Goal: Communication & Community: Participate in discussion

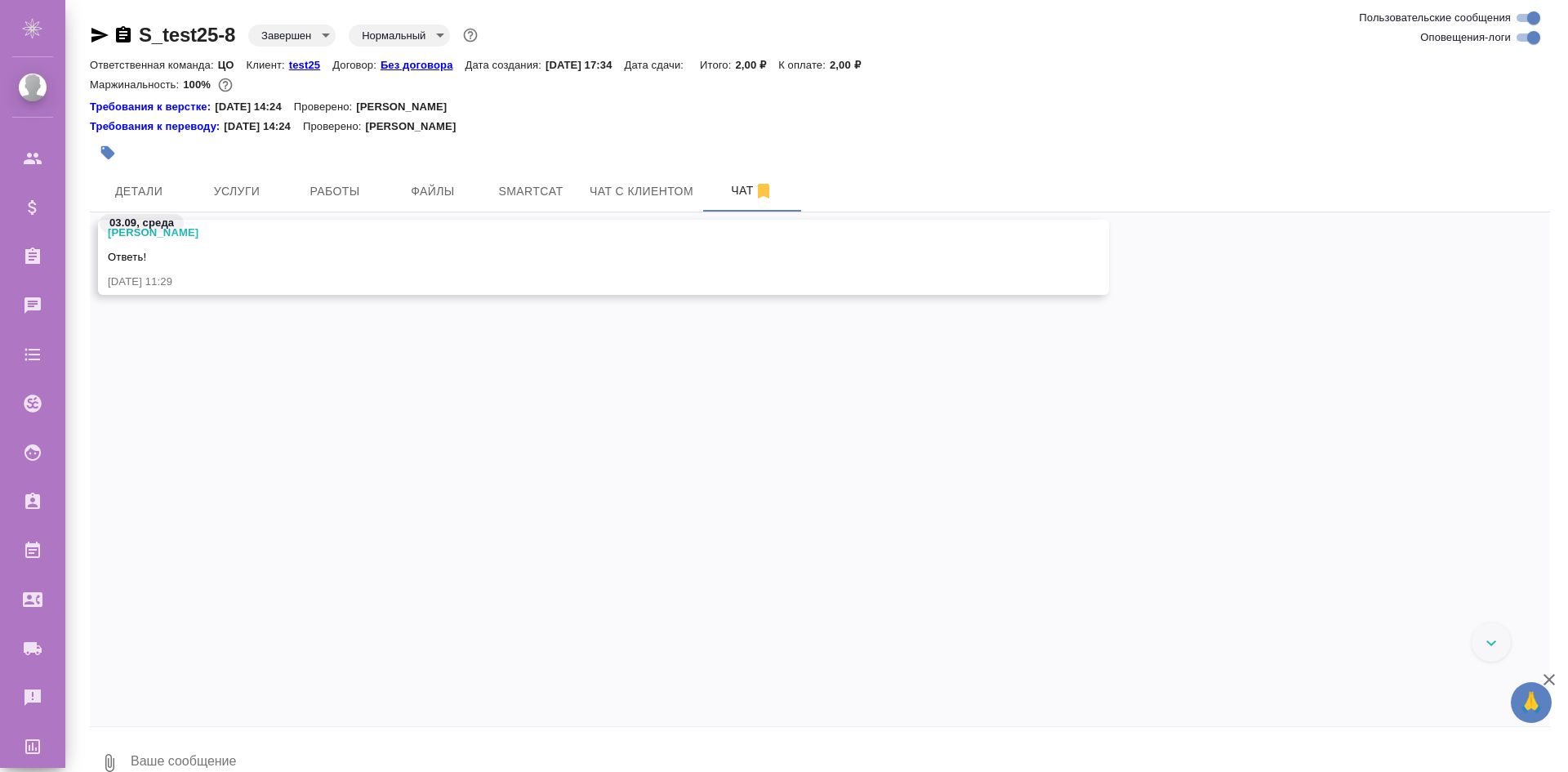
scroll to position [3868, 0]
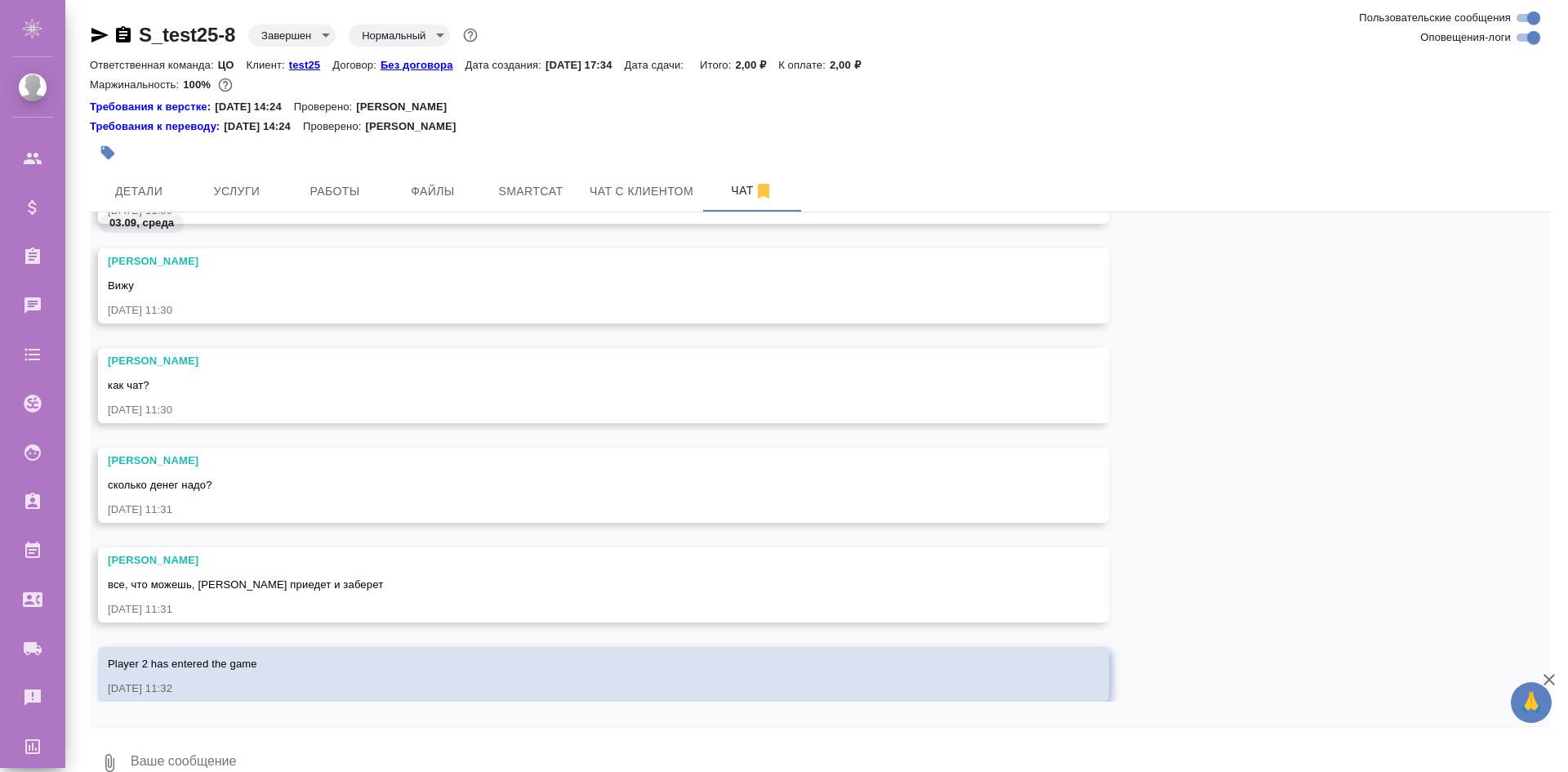
click at [1548, 678] on icon "button" at bounding box center [1548, 678] width 11 height 11
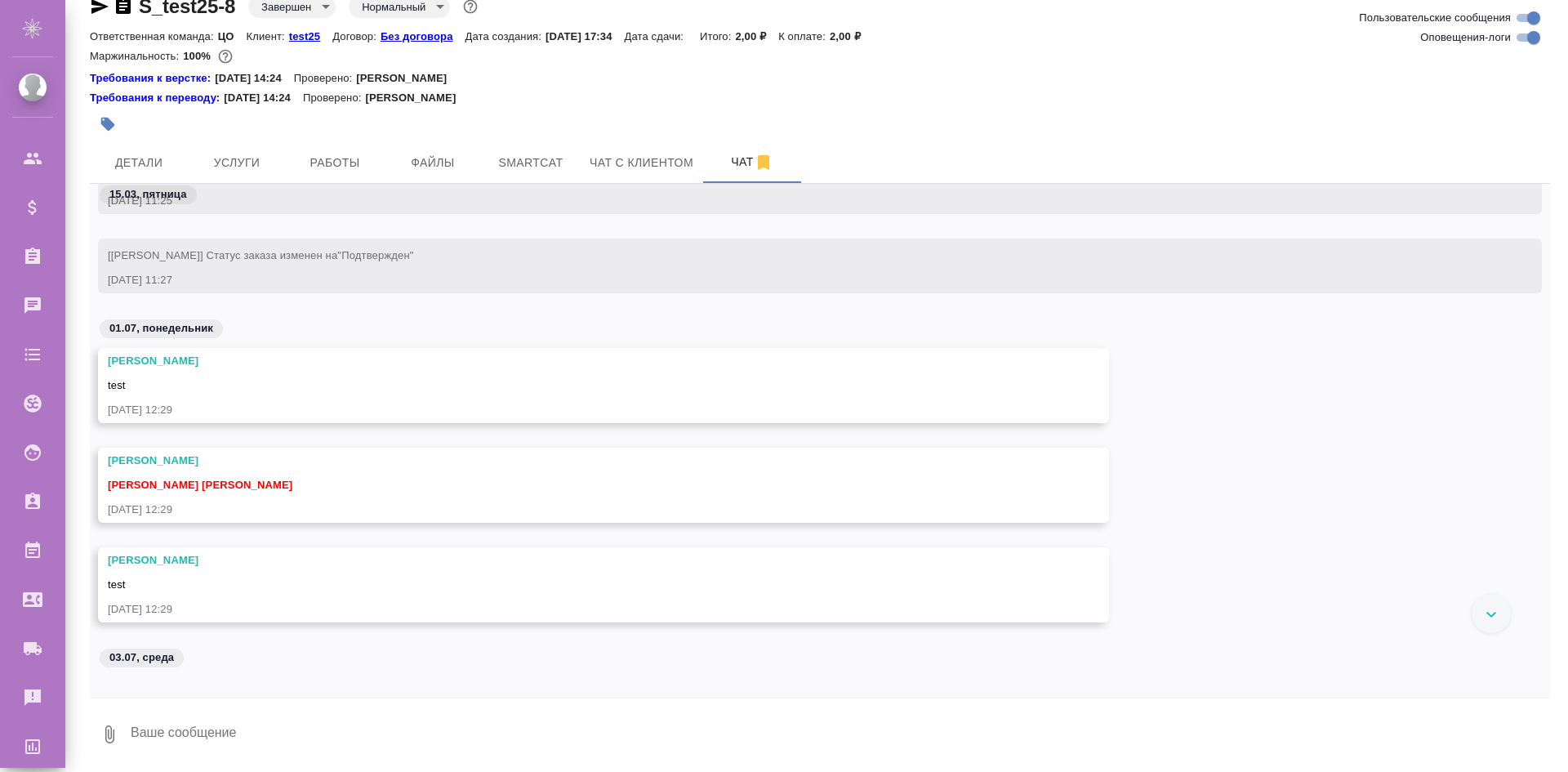
scroll to position [1796, 0]
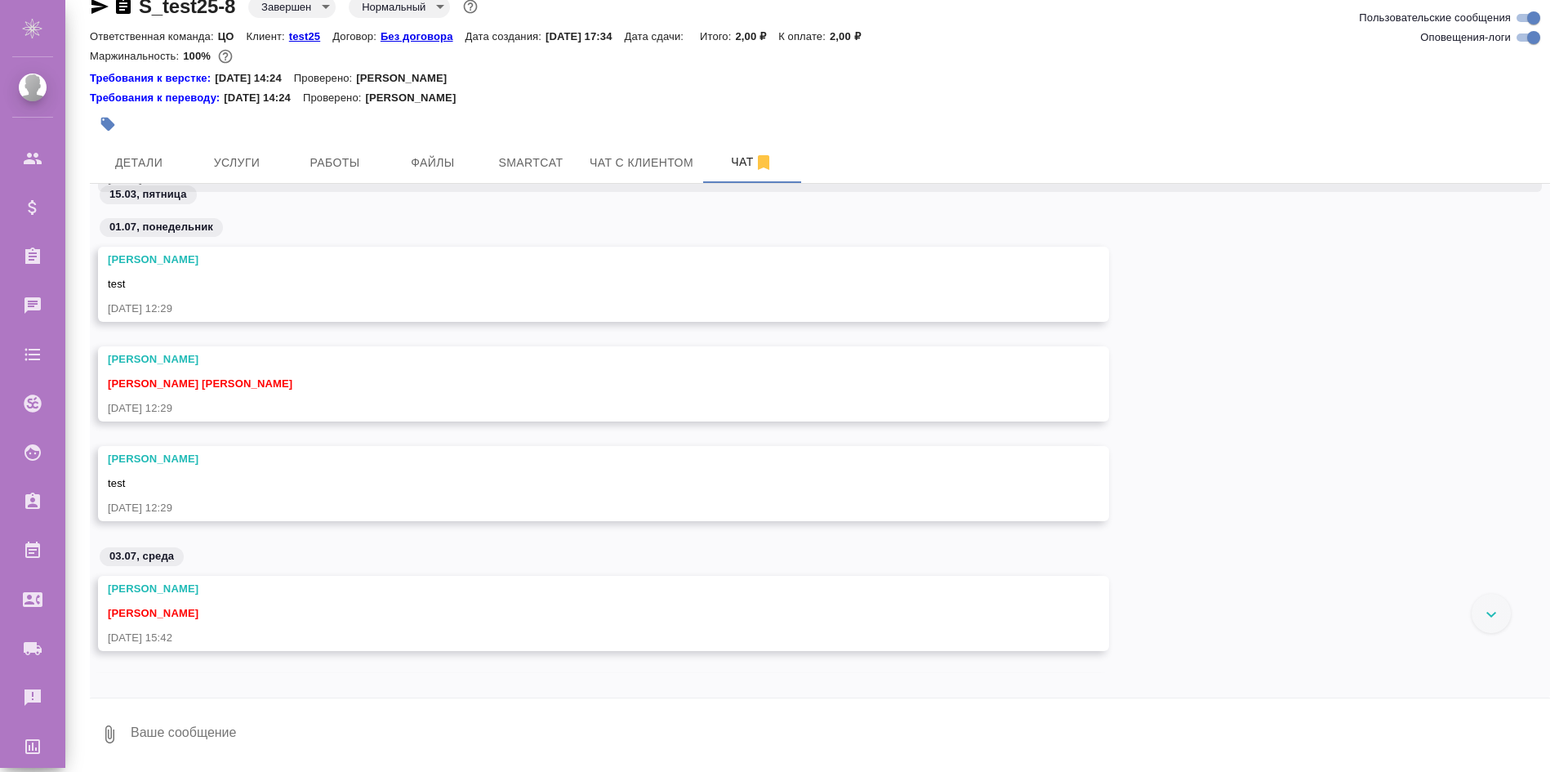
click at [1534, 36] on input "Оповещения-логи" at bounding box center [1533, 38] width 59 height 20
click at [1512, 43] on input "Оповещения-логи" at bounding box center [1520, 38] width 59 height 20
checkbox input "true"
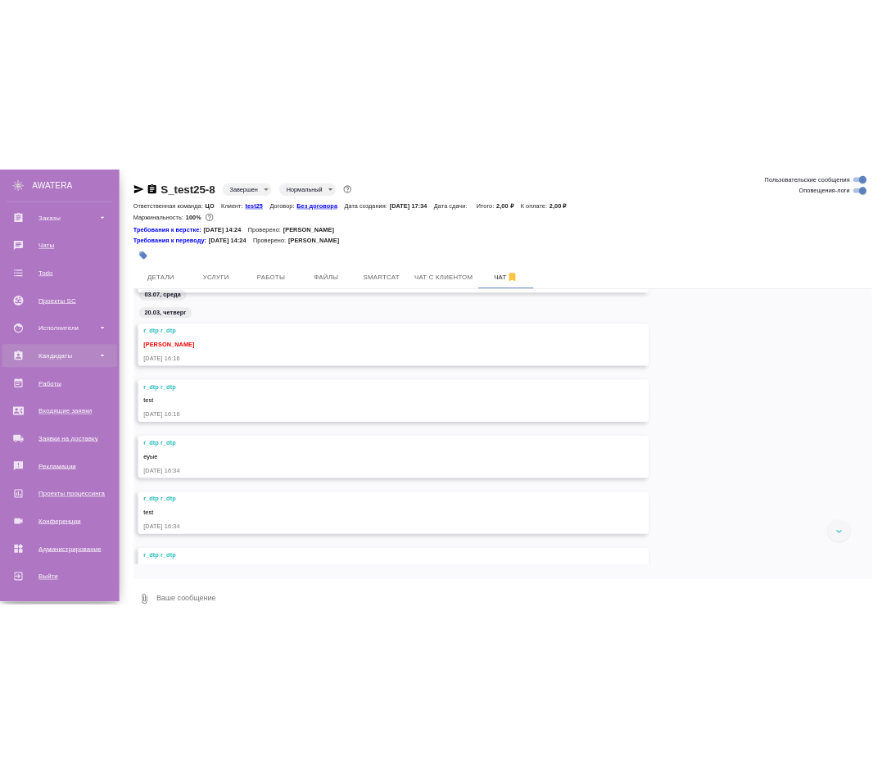
scroll to position [0, 0]
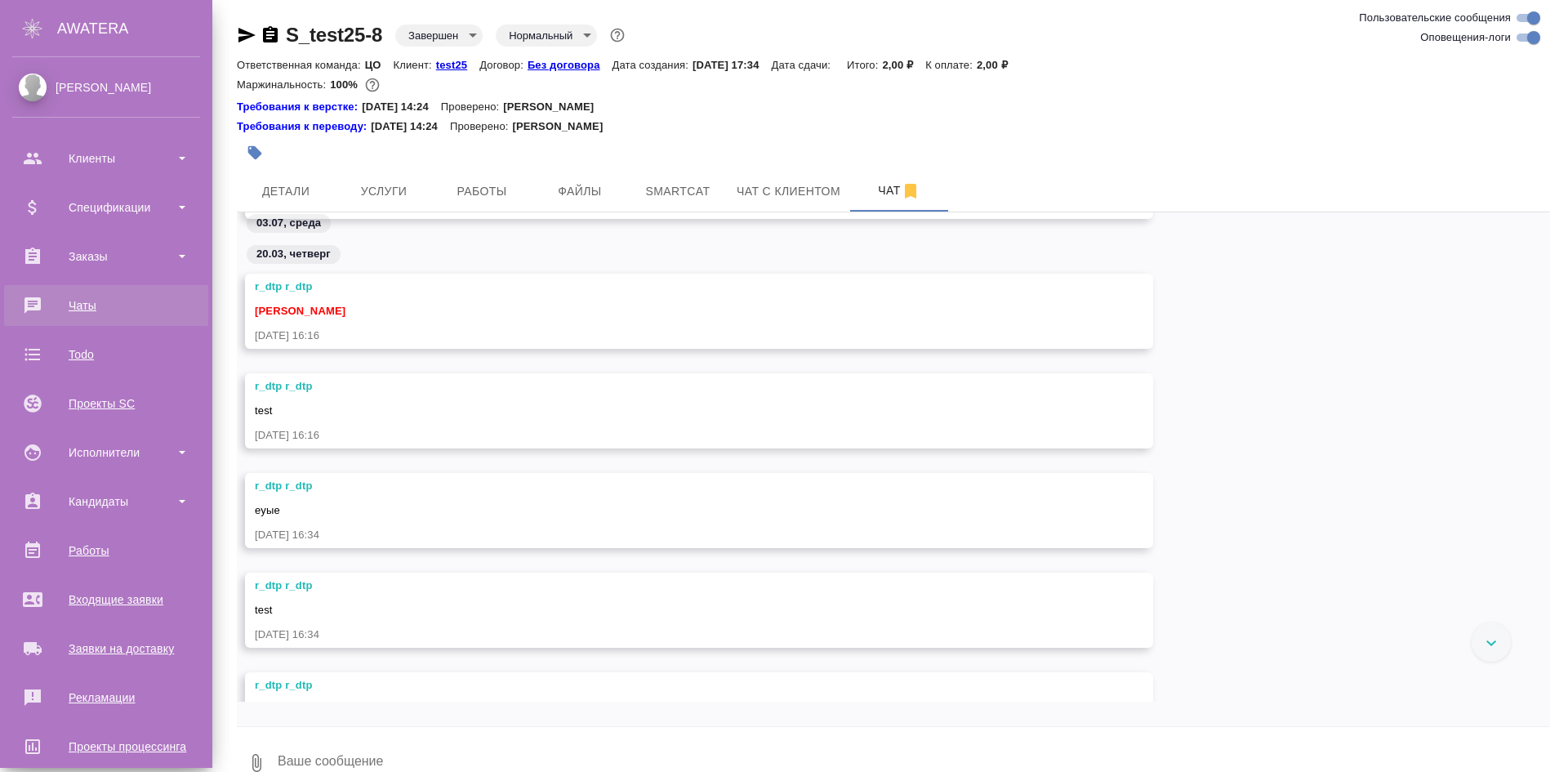
click at [138, 286] on li "0 Чаты" at bounding box center [106, 305] width 212 height 41
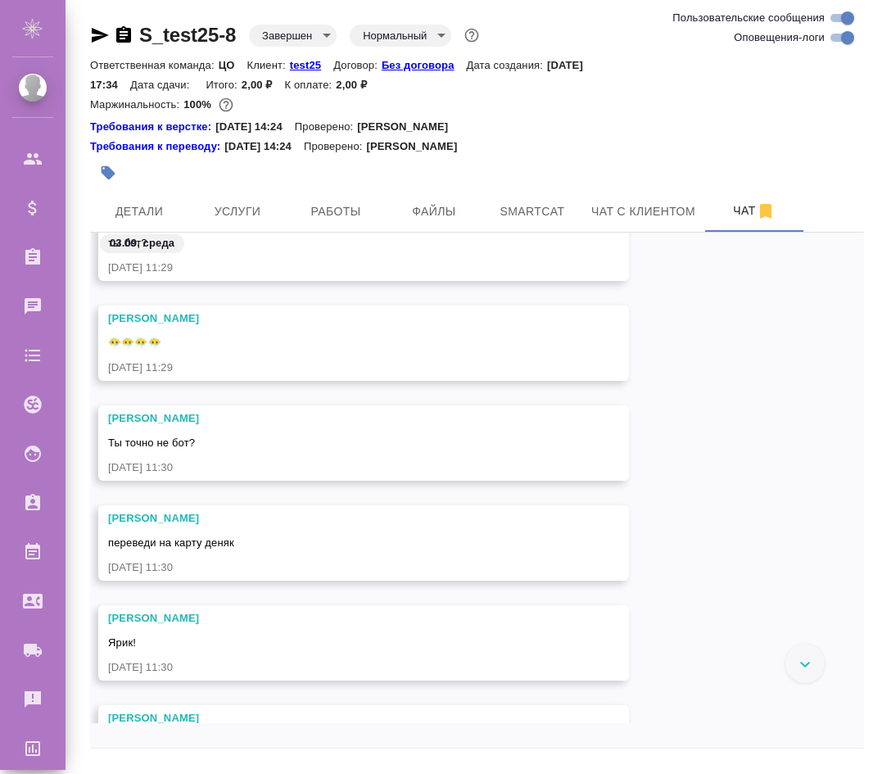
scroll to position [3386, 0]
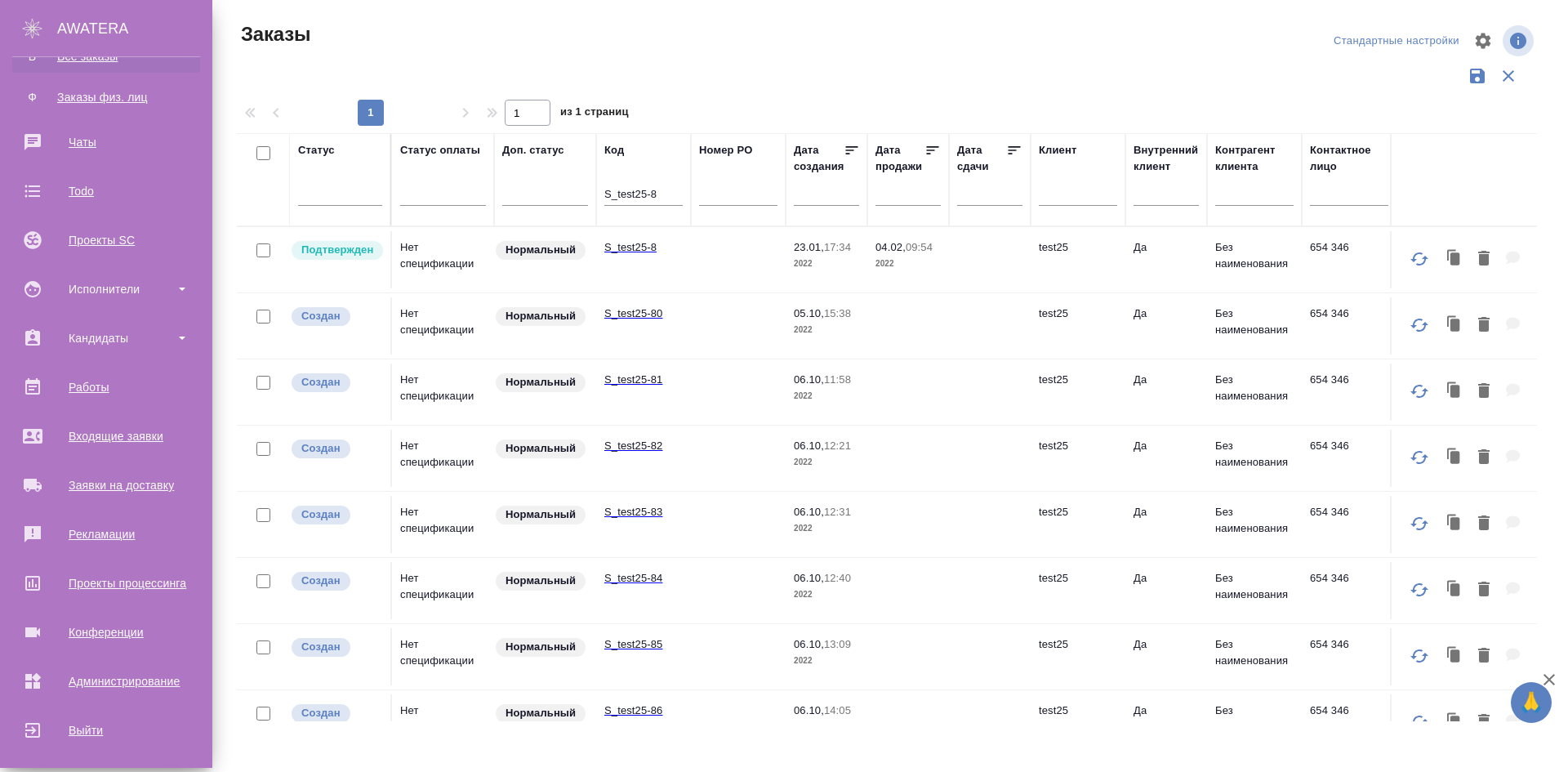
scroll to position [82, 0]
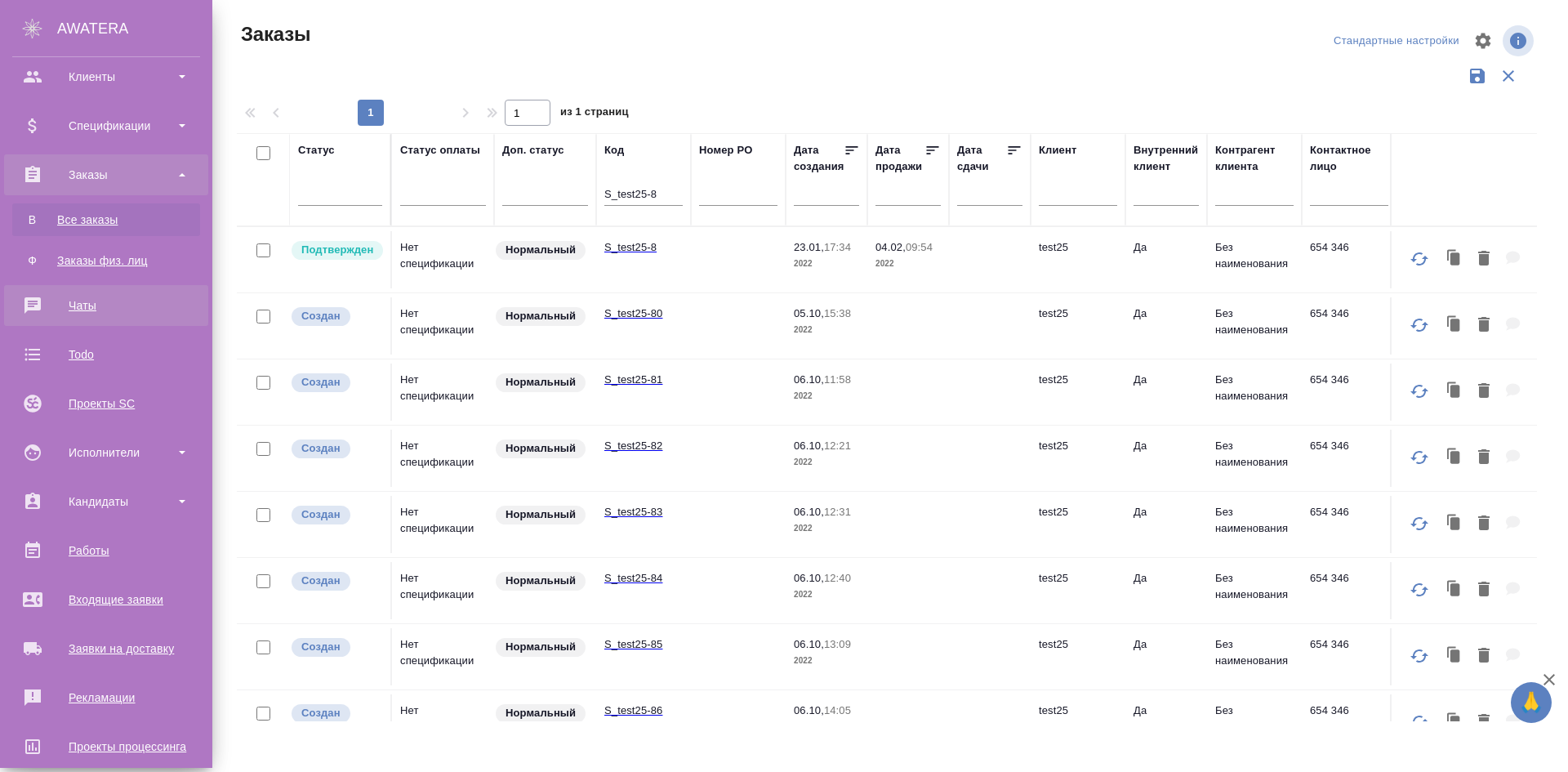
click at [118, 310] on div "Чаты" at bounding box center [106, 305] width 188 height 25
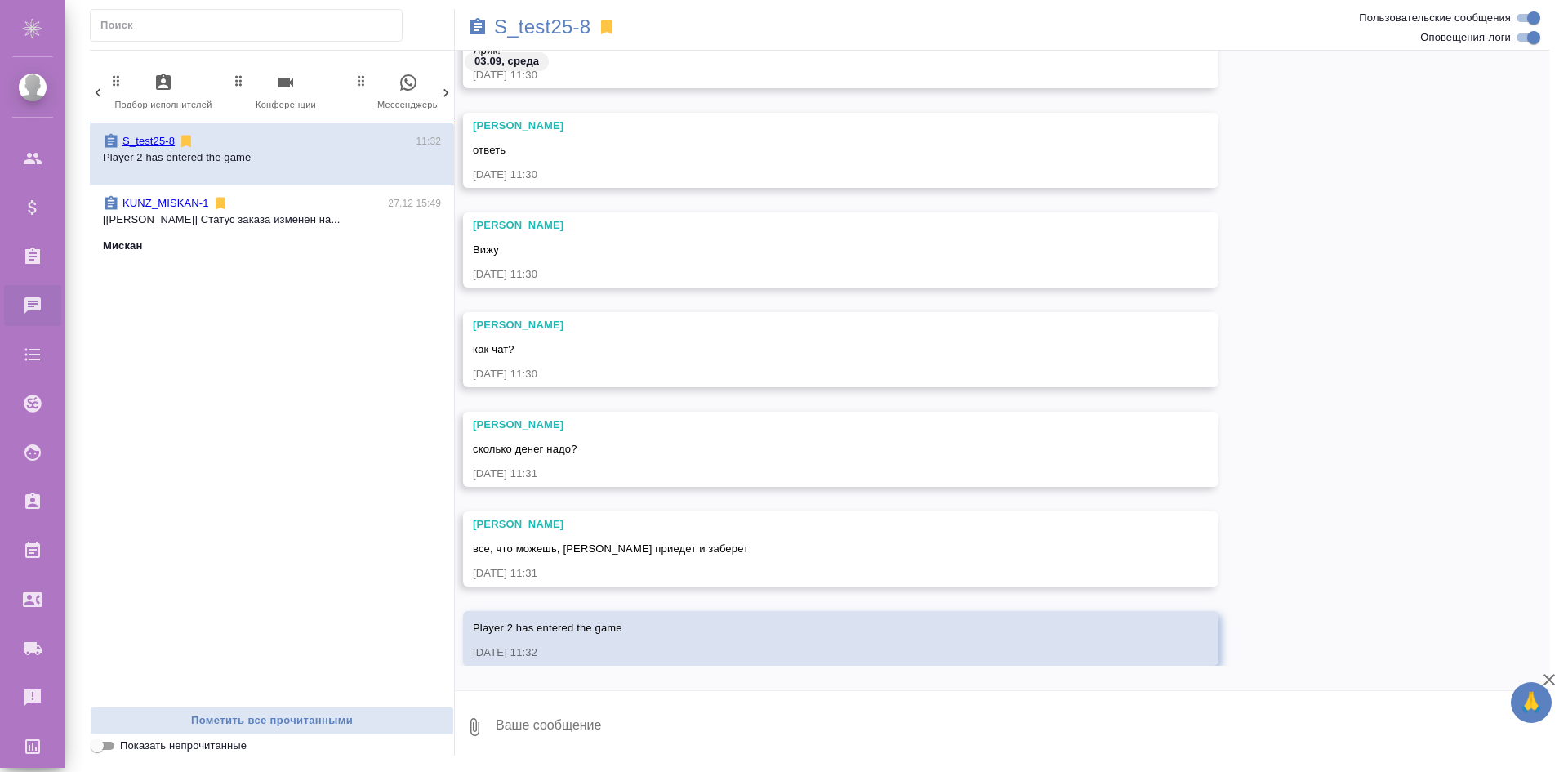
scroll to position [0, 771]
click at [390, 84] on span "0 Мессенджеры" at bounding box center [377, 93] width 110 height 40
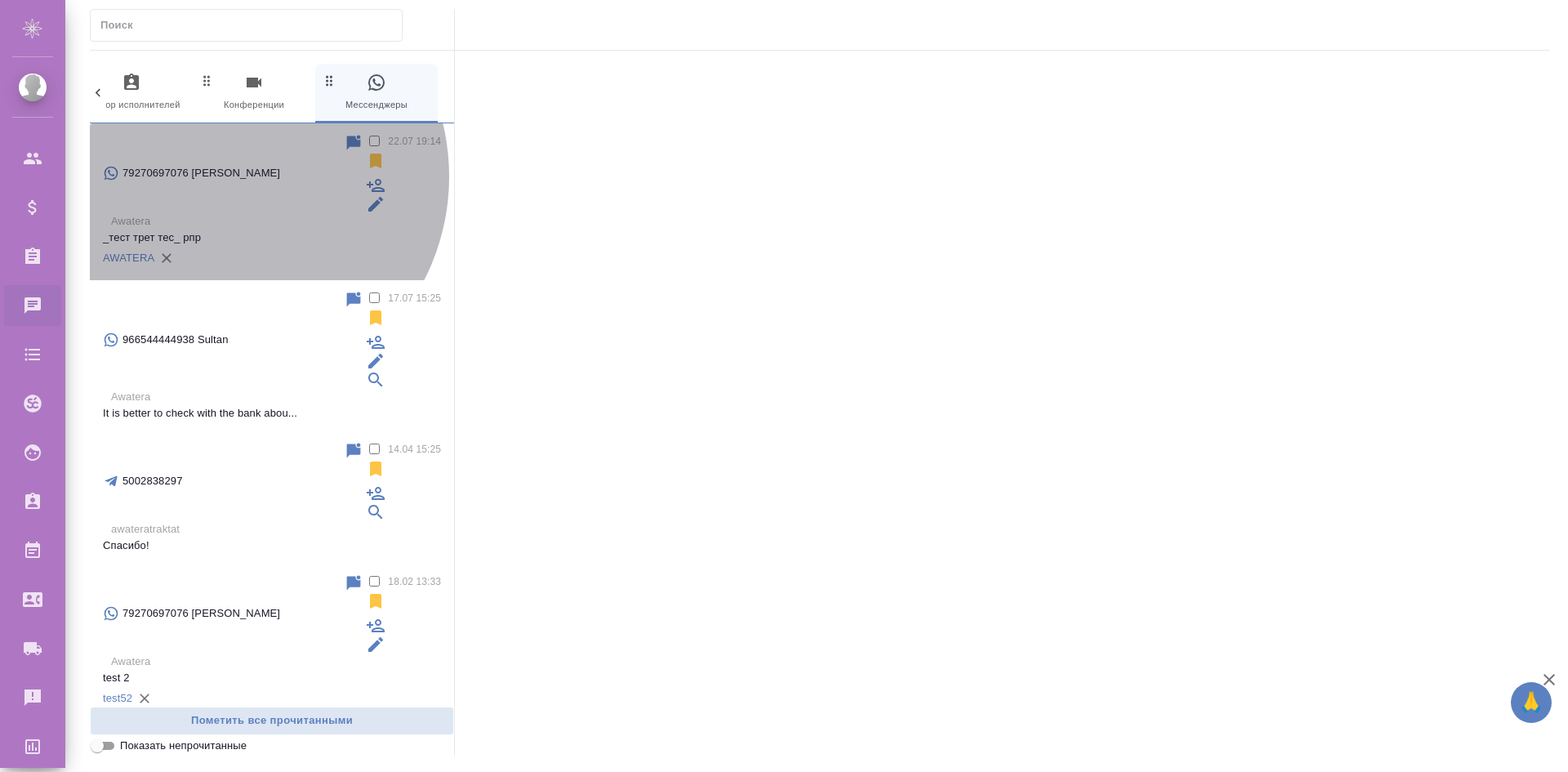
click at [222, 229] on p "_тест трет тес_ рпр" at bounding box center [271, 237] width 338 height 16
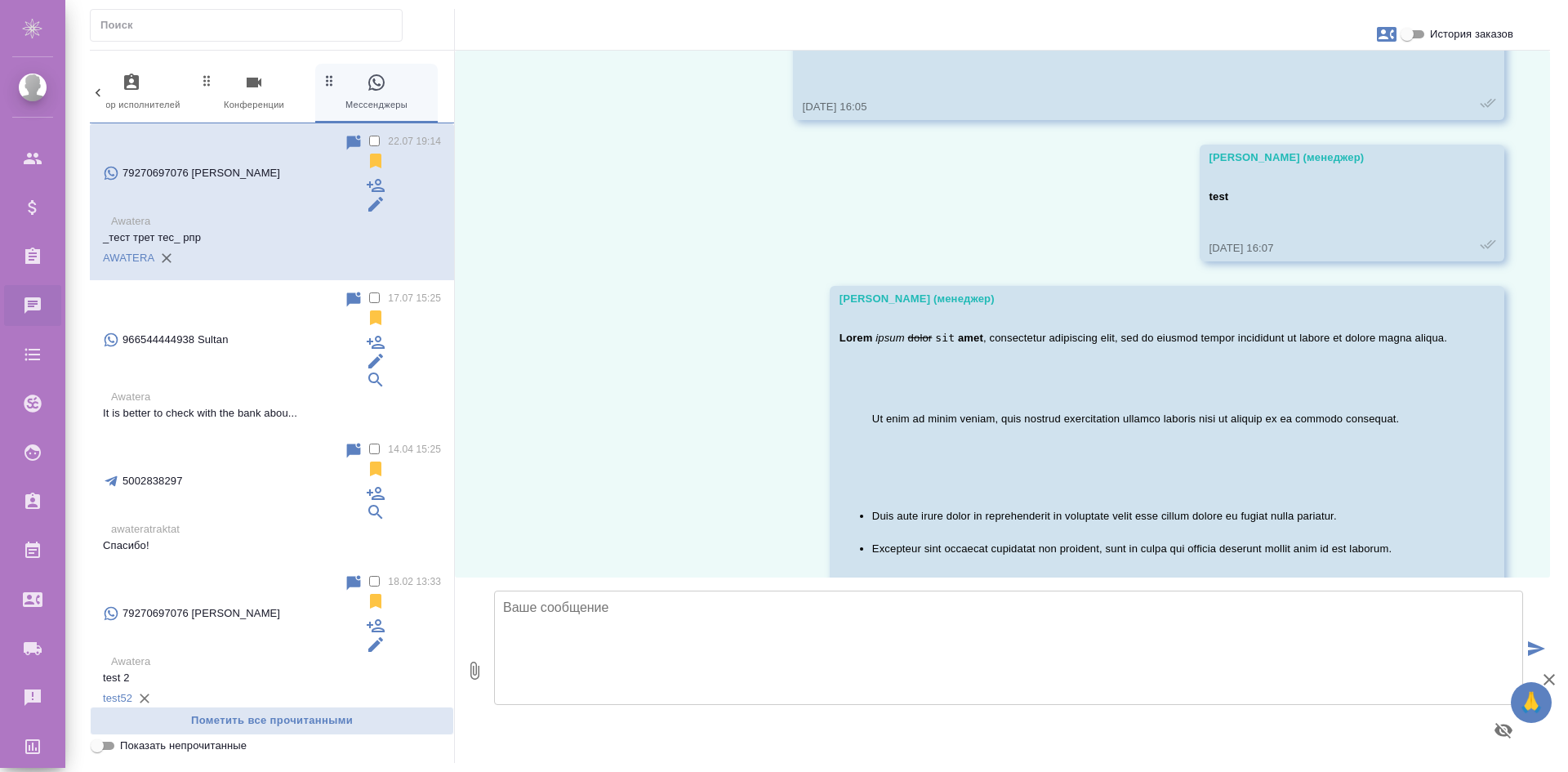
scroll to position [1212, 0]
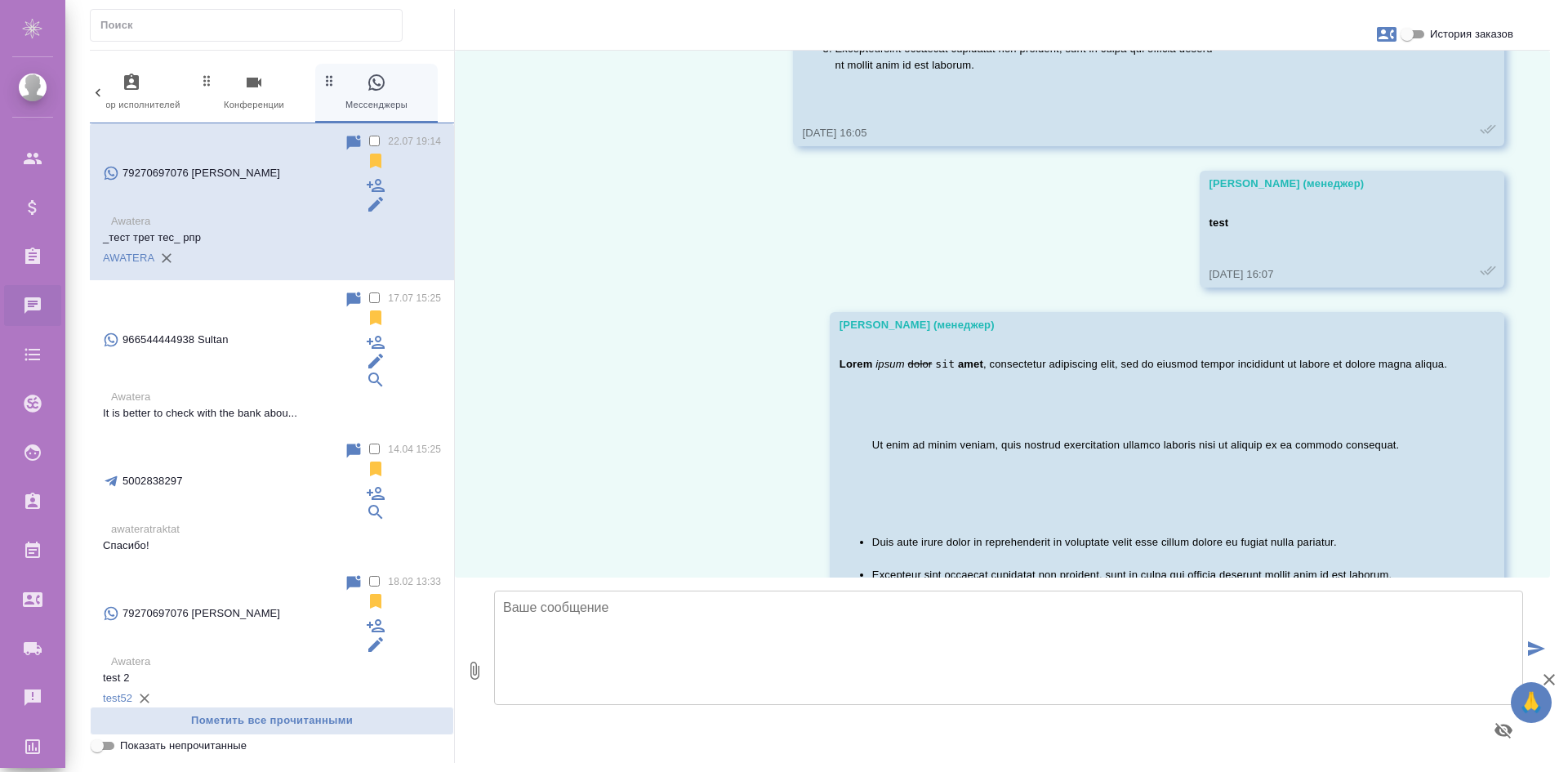
click at [230, 669] on p "test 2" at bounding box center [271, 677] width 338 height 16
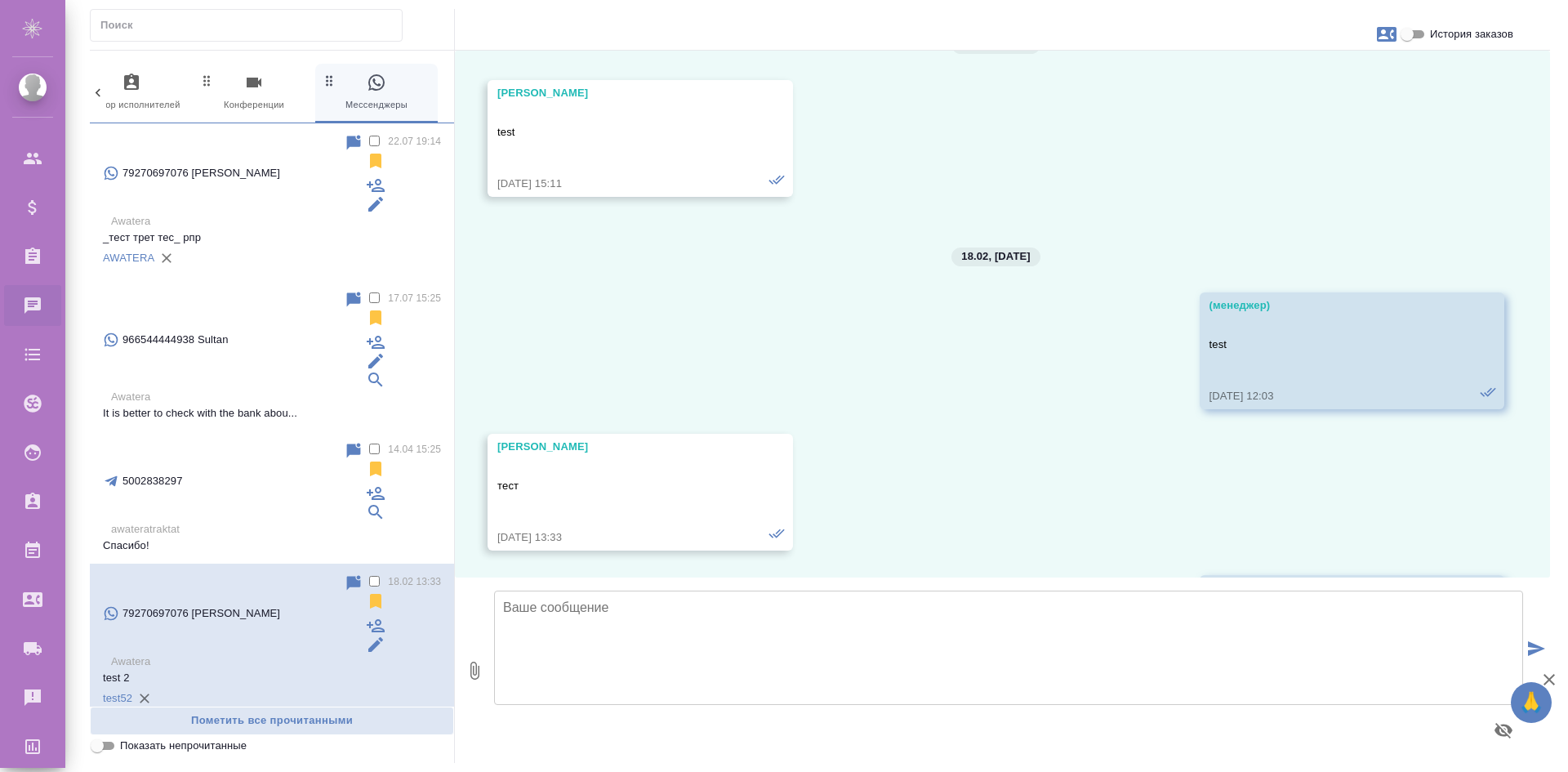
scroll to position [0, 0]
